Goal: Transaction & Acquisition: Purchase product/service

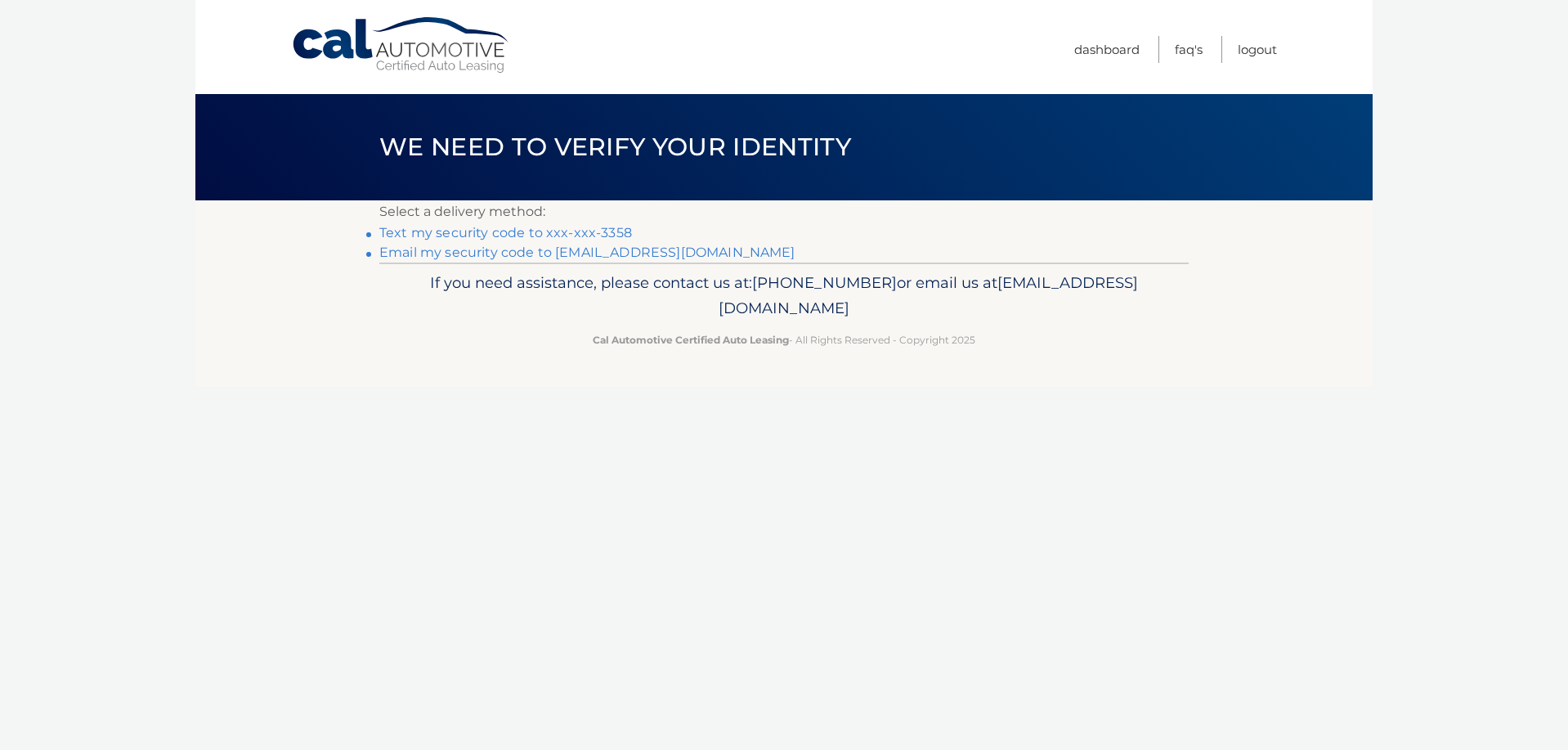
click at [473, 251] on link "Email my security code to [EMAIL_ADDRESS][DOMAIN_NAME]" at bounding box center [588, 252] width 416 height 15
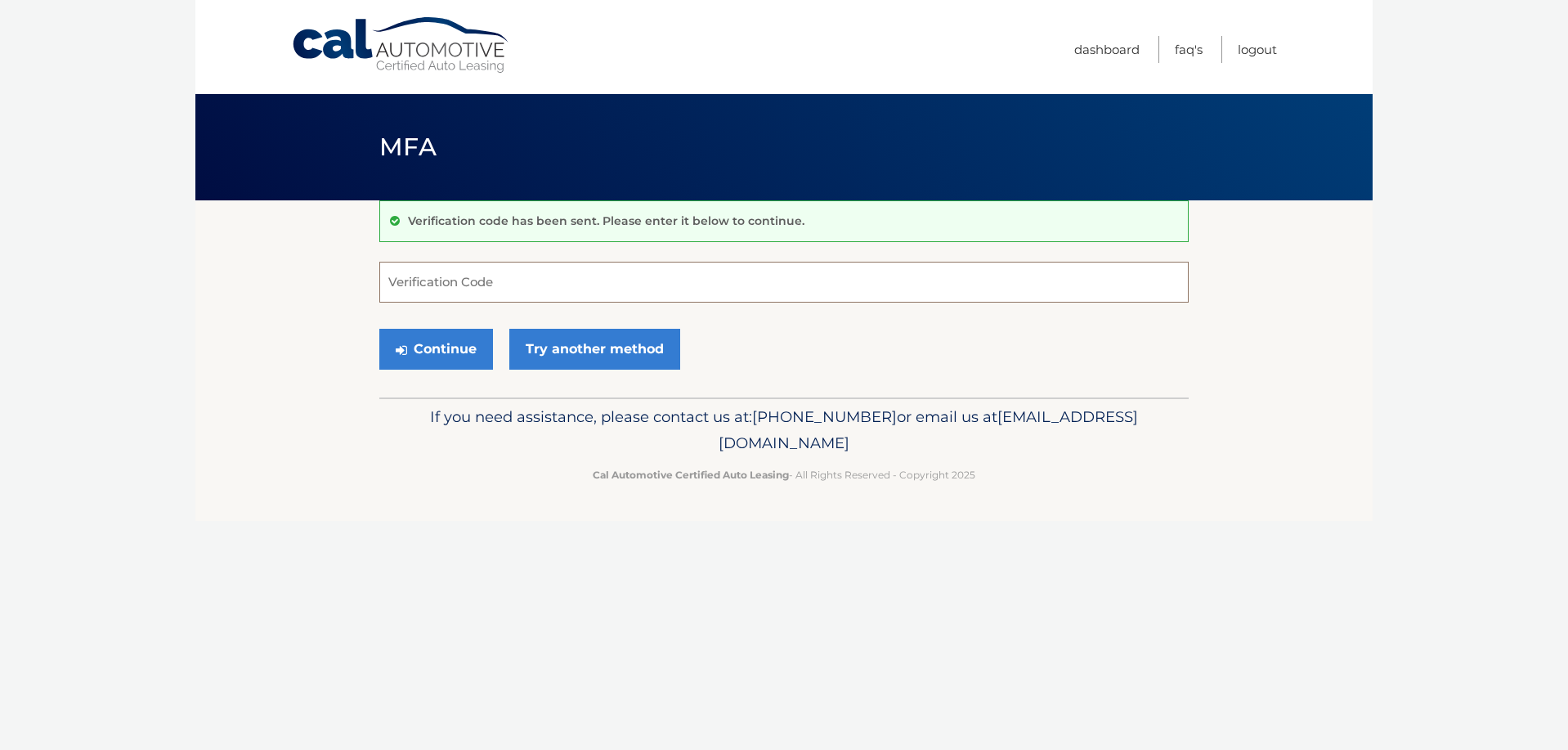
click at [412, 280] on input "Verification Code" at bounding box center [784, 281] width 809 height 41
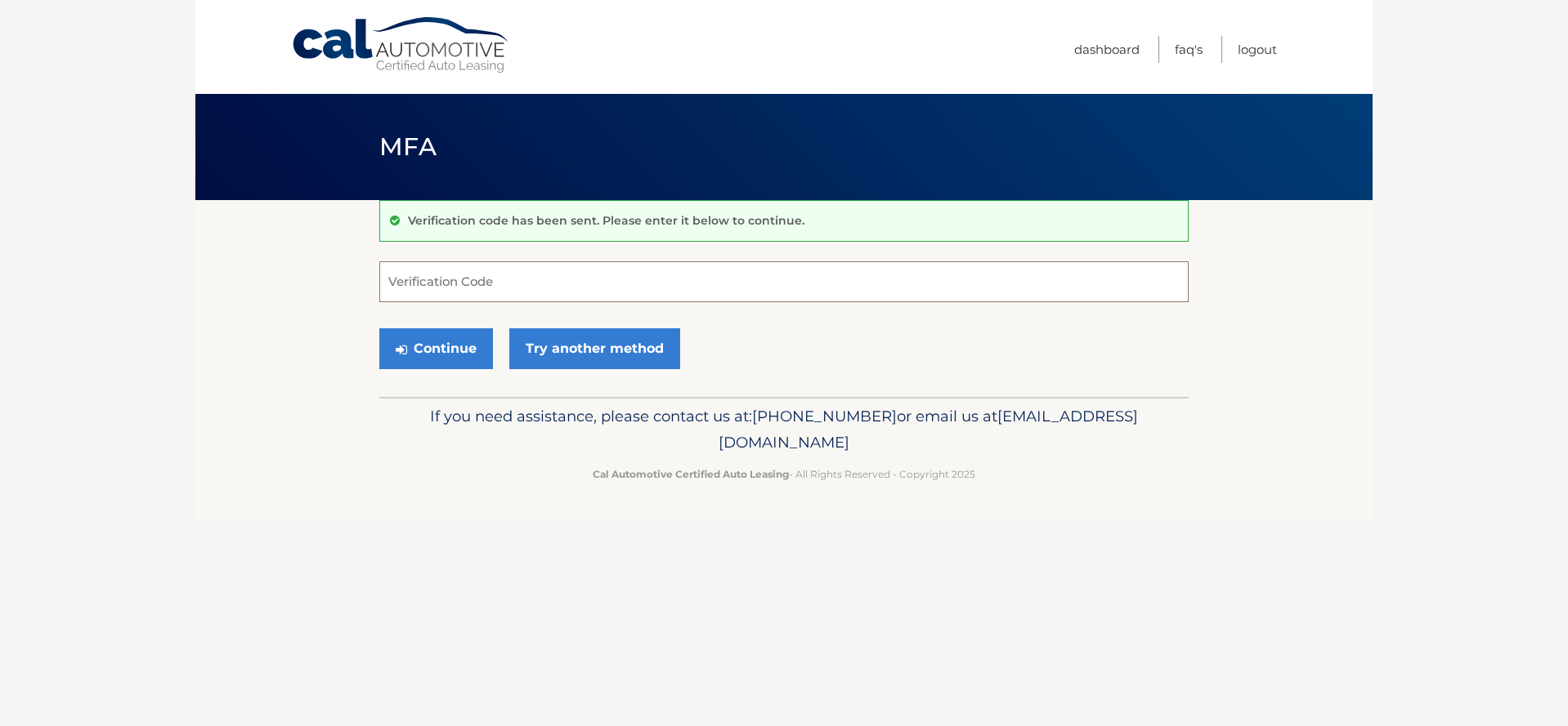
click at [445, 275] on input "Verification Code" at bounding box center [784, 281] width 809 height 41
type input "794660"
click at [433, 343] on button "Continue" at bounding box center [436, 349] width 114 height 41
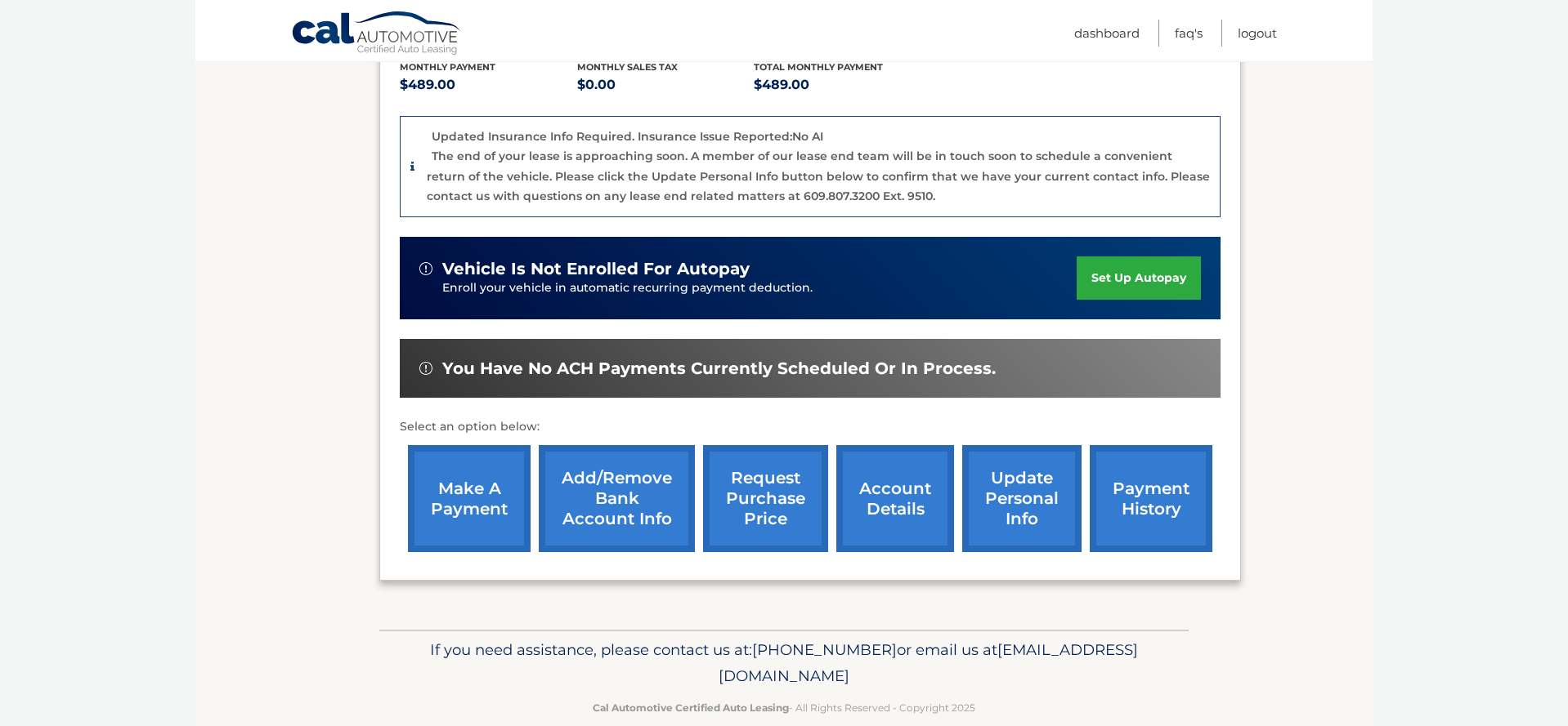
scroll to position [379, 0]
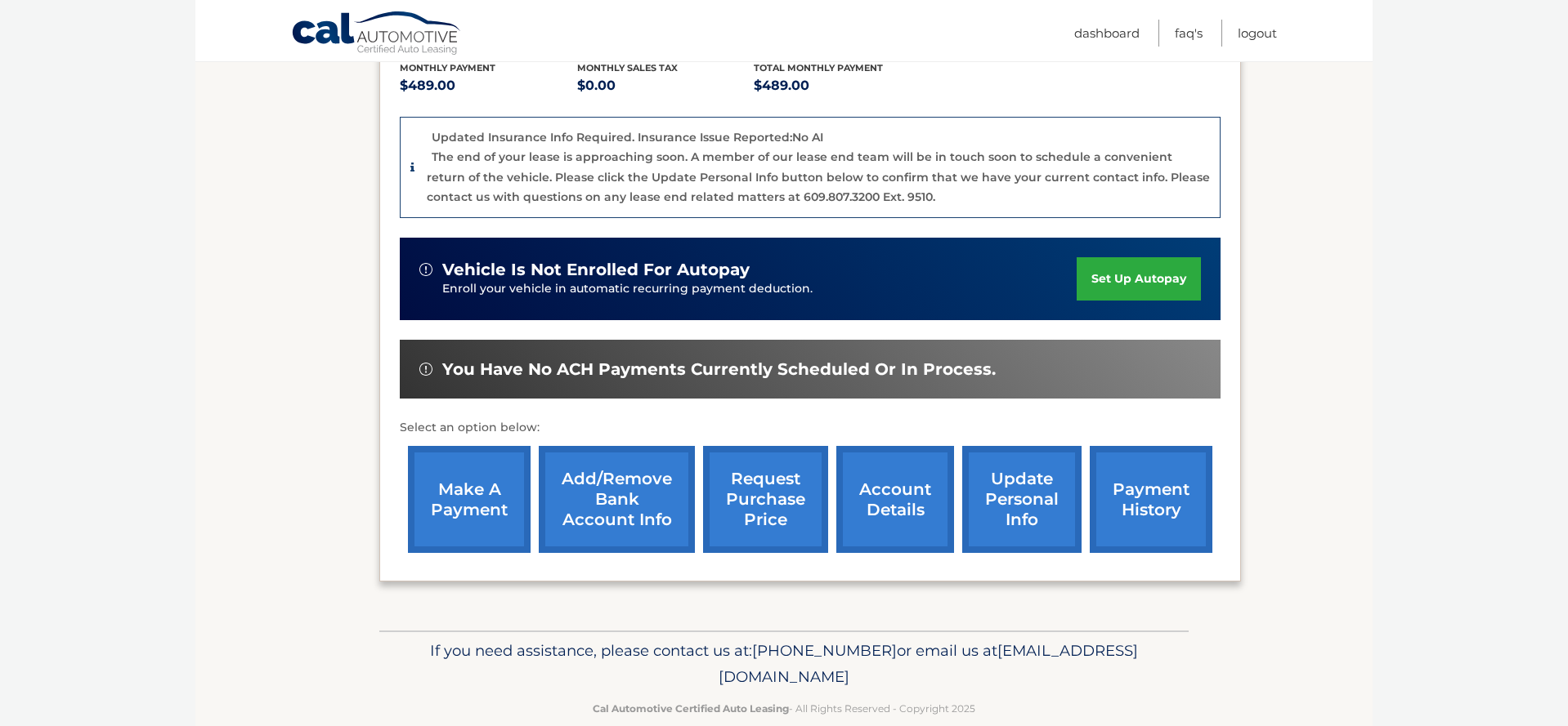
click at [464, 477] on link "make a payment" at bounding box center [469, 499] width 123 height 107
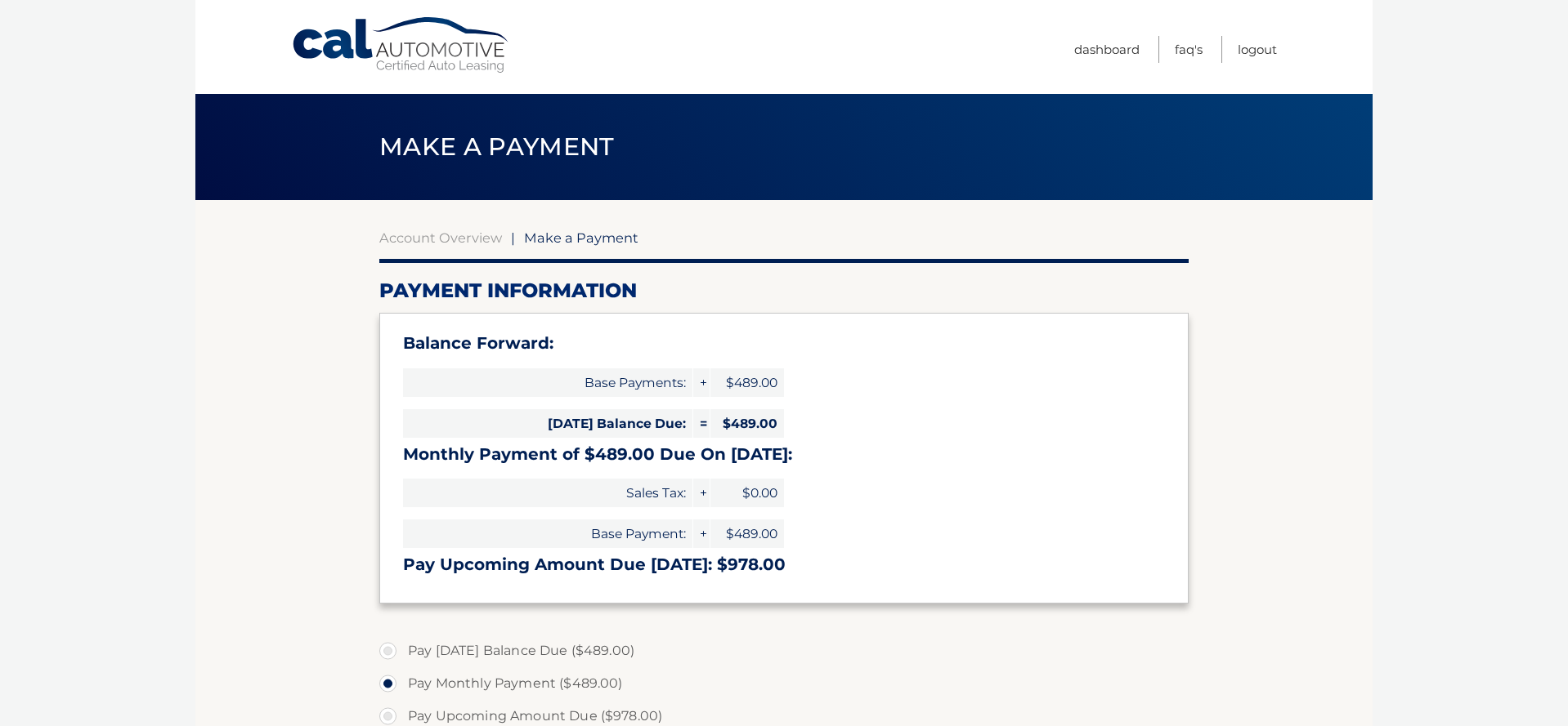
select select "YzQ0NmRlZDItMjhhOS00NjgwLThiZjYtMDcwY2ZiNjBiODhl"
click at [391, 647] on label "Pay Today's Balance Due ($489.00)" at bounding box center [784, 651] width 809 height 32
click at [391, 647] on input "Pay Today's Balance Due ($489.00)" at bounding box center [394, 648] width 16 height 26
radio input "true"
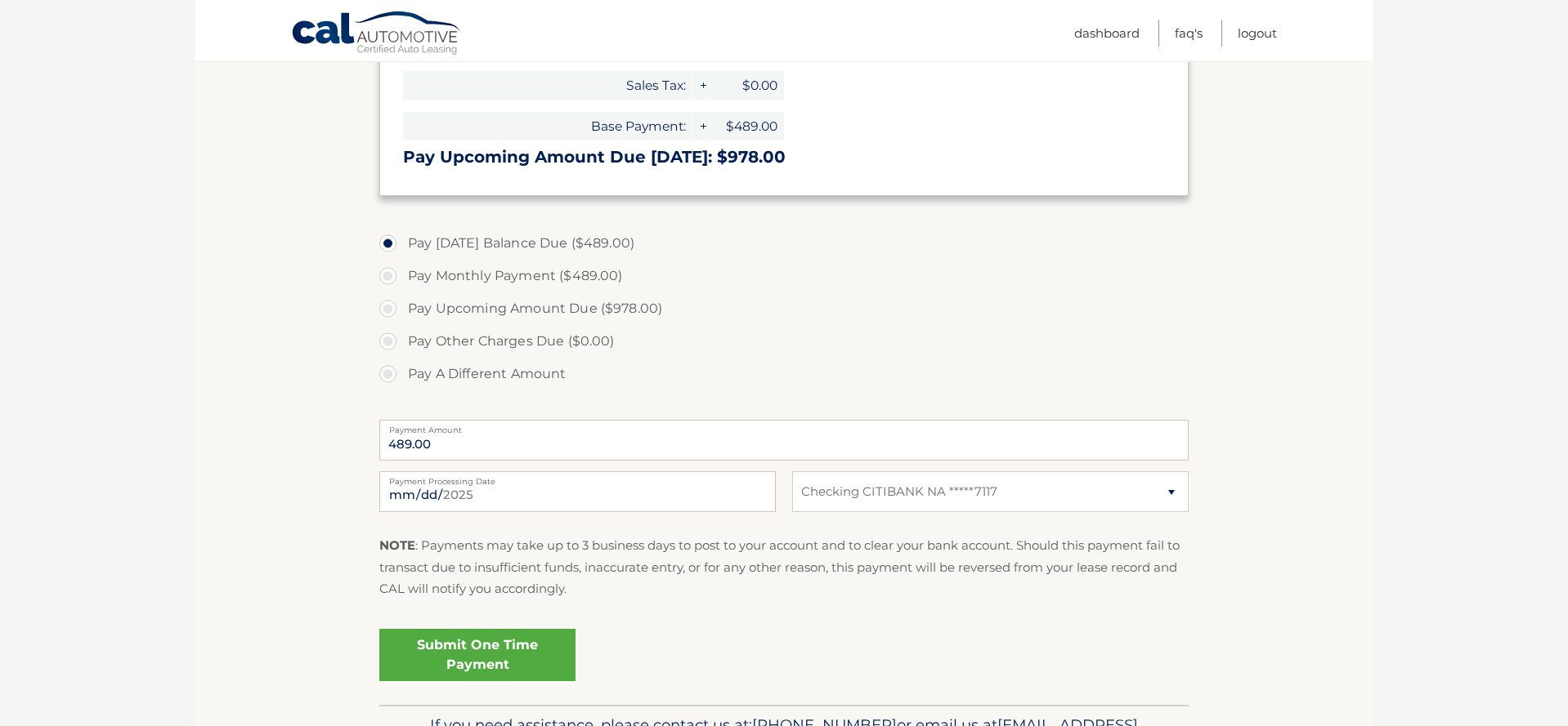
scroll to position [411, 0]
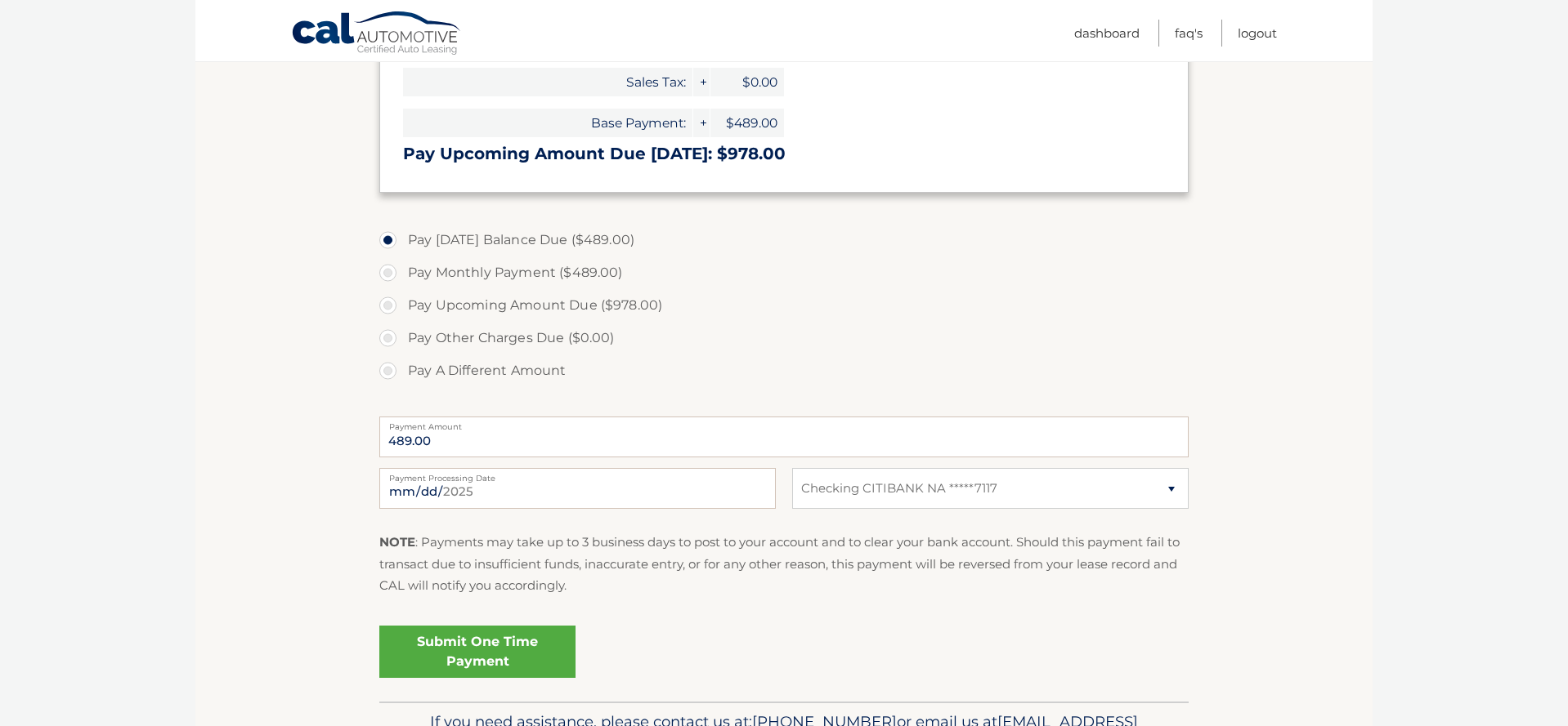
click at [533, 659] on link "Submit One Time Payment" at bounding box center [478, 652] width 196 height 52
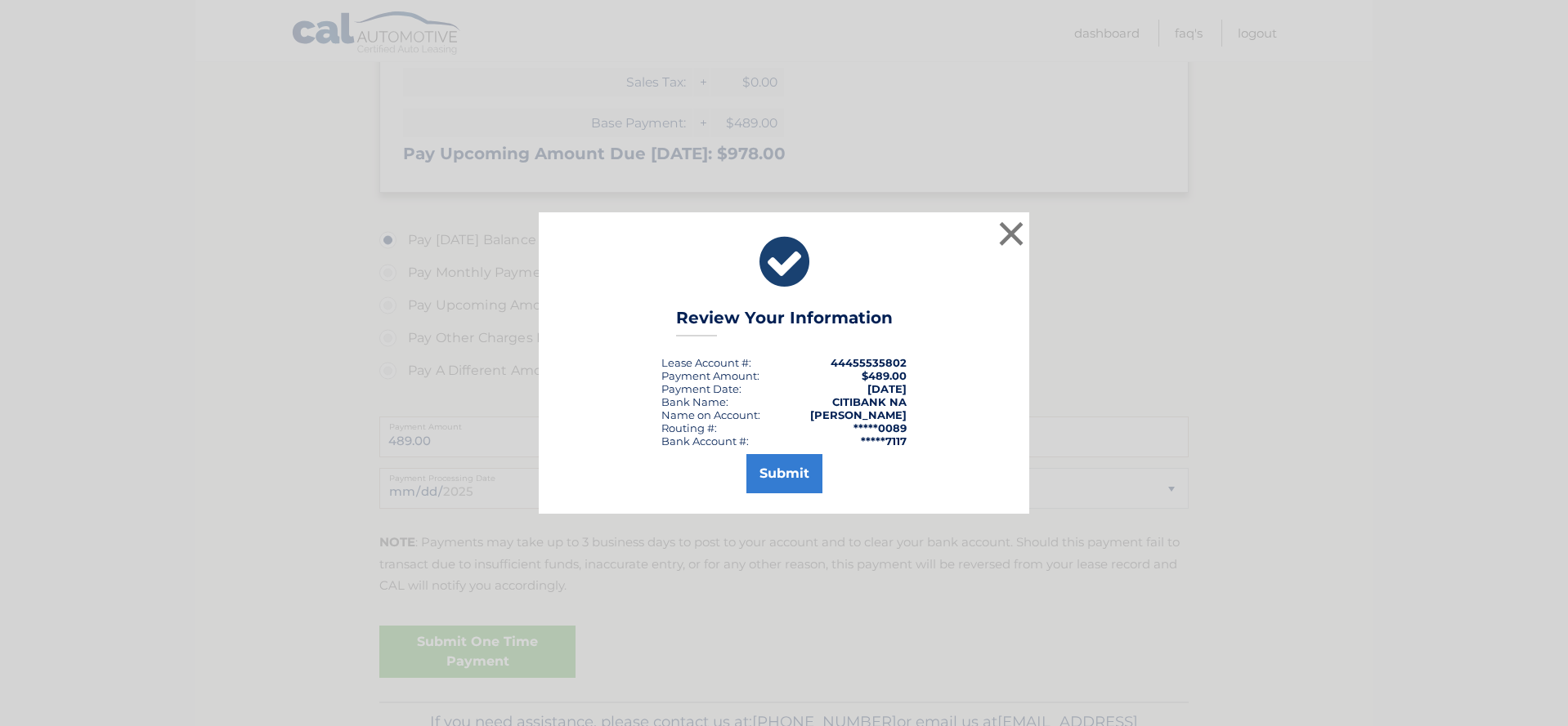
click at [796, 471] on button "Submit" at bounding box center [784, 474] width 76 height 40
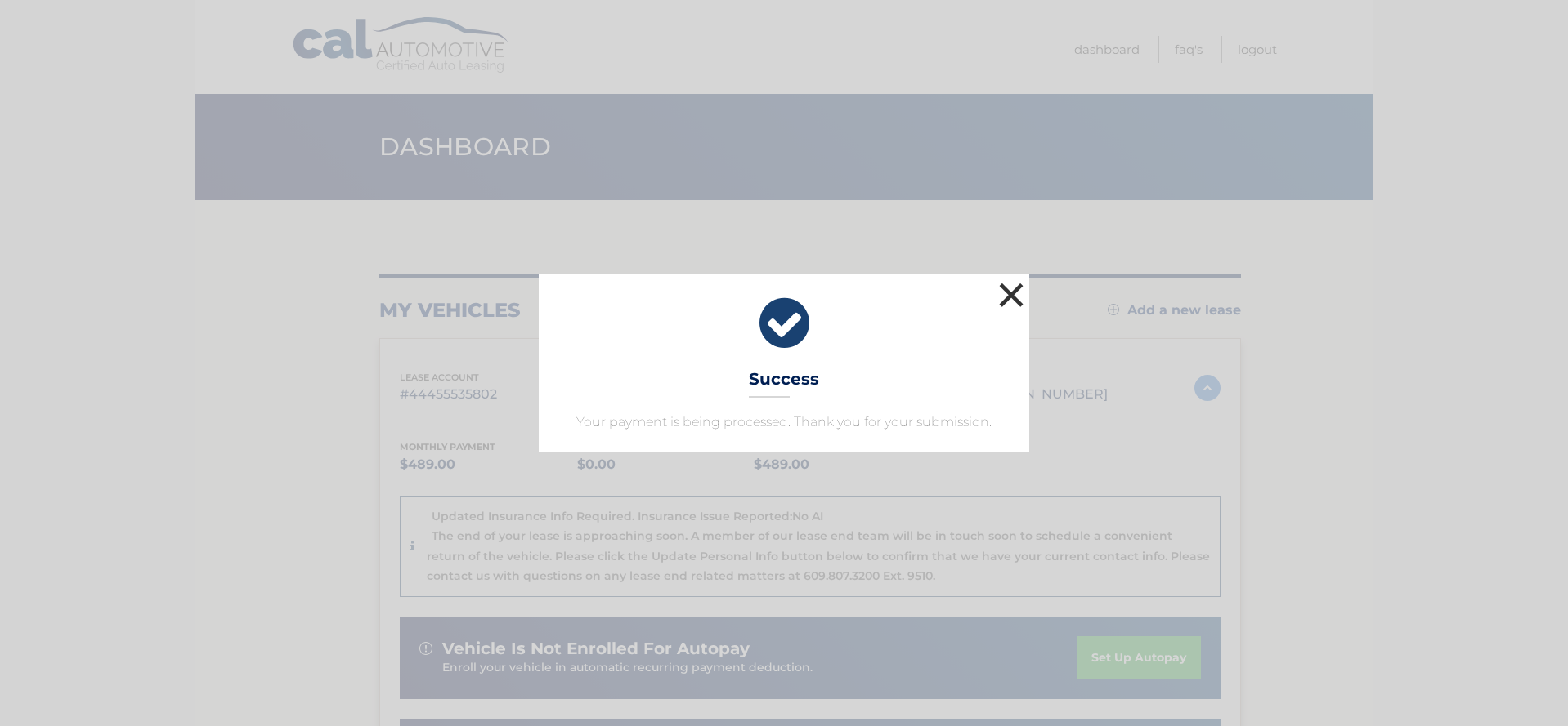
click at [1000, 291] on button "×" at bounding box center [1011, 295] width 32 height 32
